Goal: Task Accomplishment & Management: Manage account settings

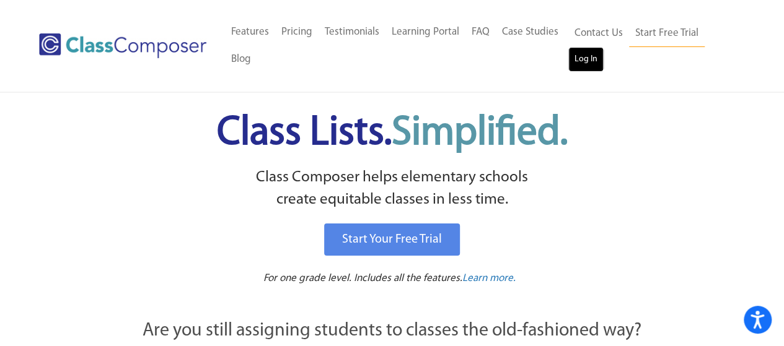
click at [587, 58] on link "Log In" at bounding box center [585, 59] width 35 height 25
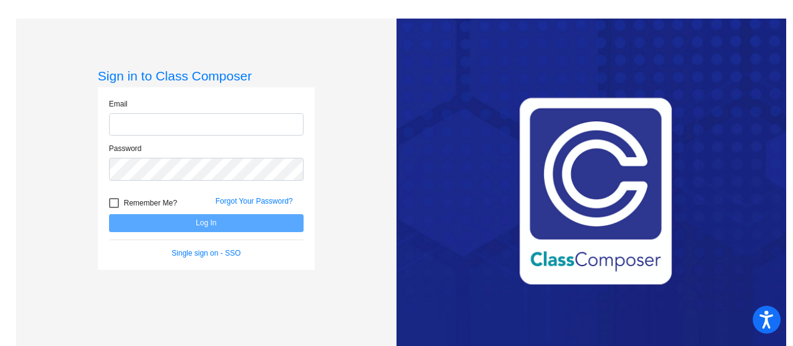
click at [165, 123] on input "email" at bounding box center [206, 124] width 195 height 23
type input "[EMAIL_ADDRESS][DOMAIN_NAME]"
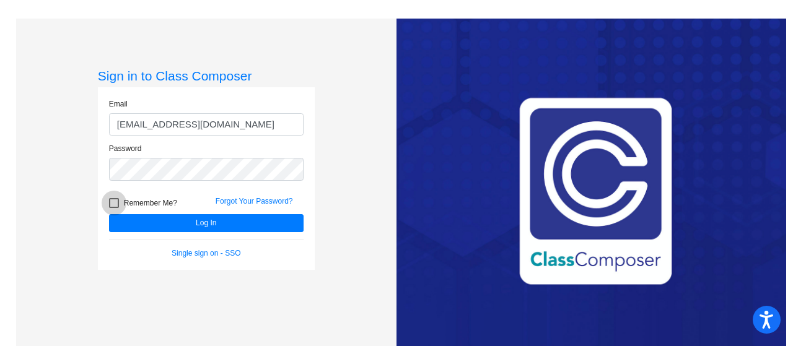
click at [119, 204] on label "Remember Me?" at bounding box center [143, 203] width 68 height 15
click at [114, 208] on input "Remember Me?" at bounding box center [113, 208] width 1 height 1
checkbox input "true"
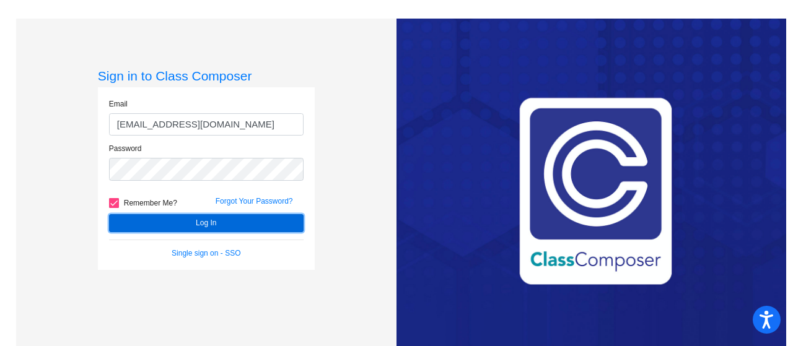
click at [146, 227] on button "Log In" at bounding box center [206, 223] width 195 height 18
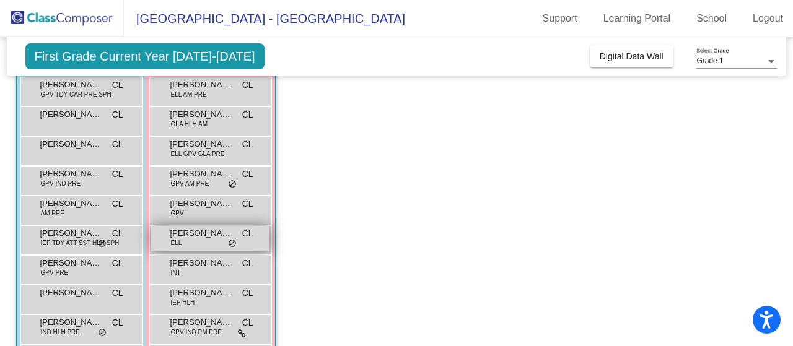
scroll to position [124, 0]
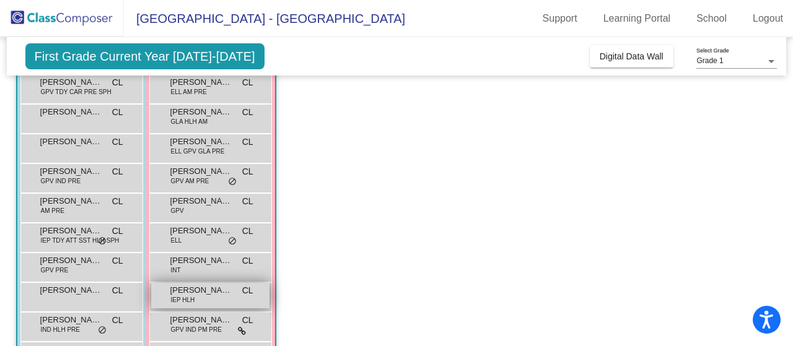
click at [230, 304] on div "[PERSON_NAME] IEP HLH CL lock do_not_disturb_alt" at bounding box center [210, 295] width 118 height 25
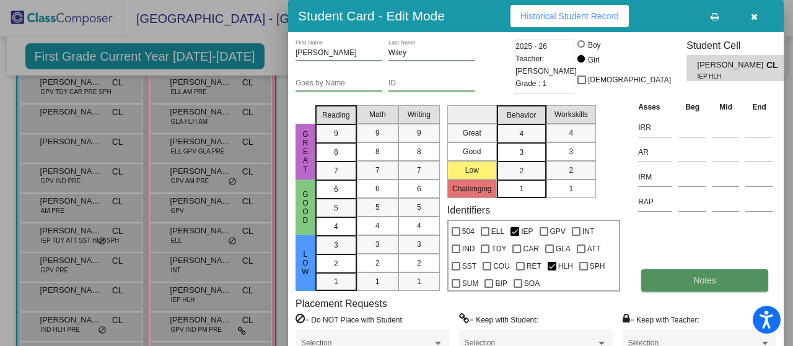
click at [698, 285] on span "Notes" at bounding box center [704, 281] width 23 height 10
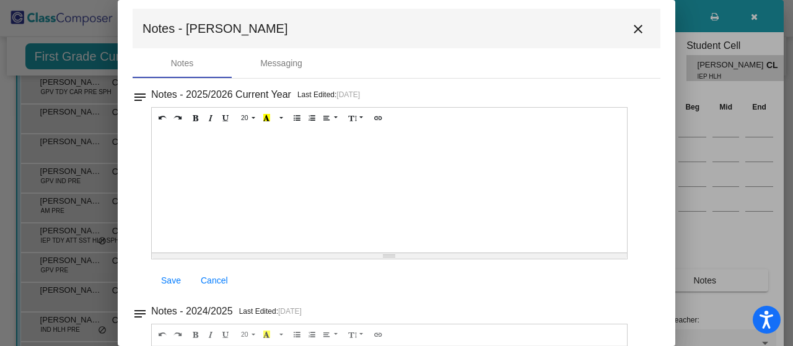
scroll to position [0, 0]
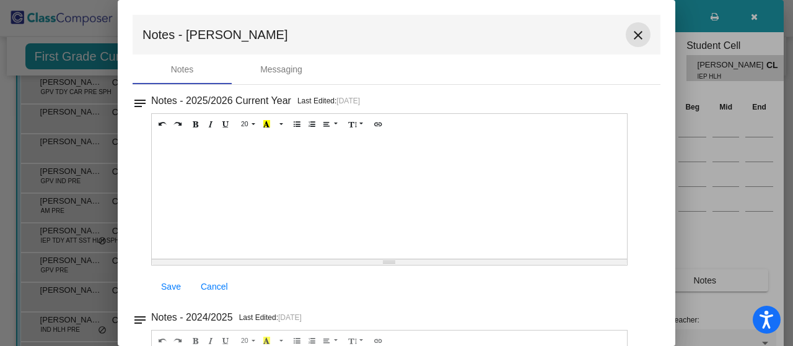
click at [631, 34] on mat-icon "close" at bounding box center [638, 35] width 15 height 15
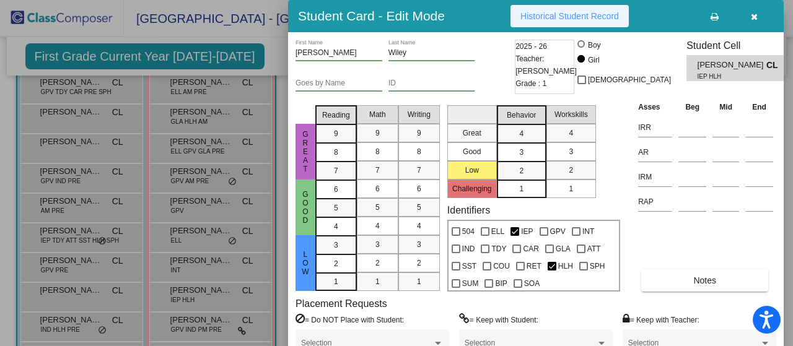
click at [538, 17] on span "Historical Student Record" at bounding box center [569, 16] width 99 height 10
